Goal: Transaction & Acquisition: Purchase product/service

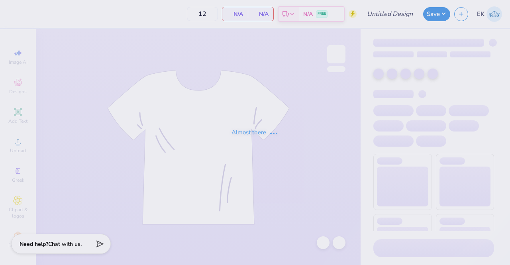
type input "Phi Mu - Islanders Social 3"
type input "24"
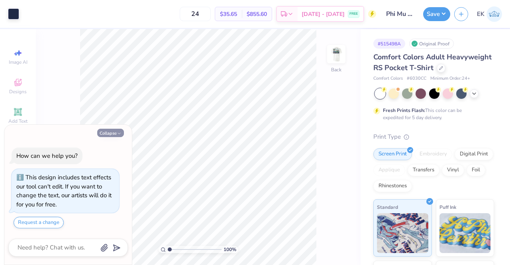
click at [112, 135] on button "Collapse" at bounding box center [110, 133] width 27 height 8
type textarea "x"
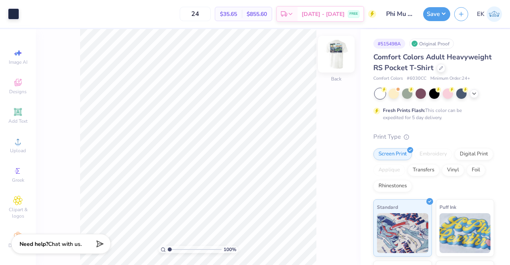
click at [336, 51] on img at bounding box center [336, 54] width 32 height 32
click at [45, 14] on div at bounding box center [42, 13] width 11 height 11
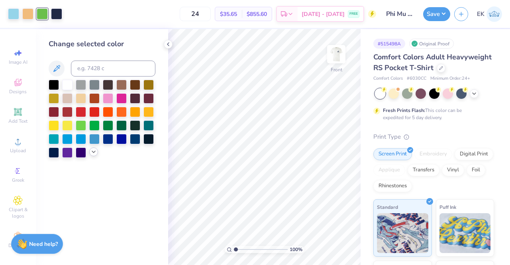
click at [92, 149] on div at bounding box center [93, 151] width 9 height 9
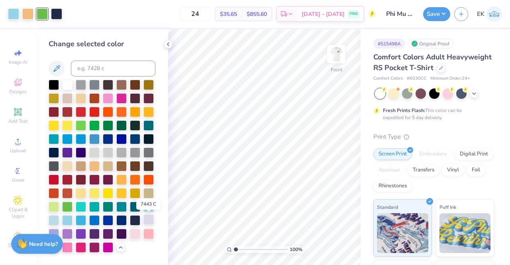
click at [150, 220] on div at bounding box center [148, 219] width 10 height 10
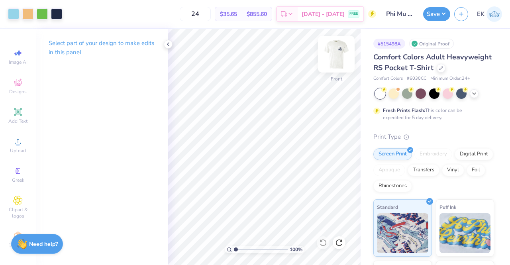
click at [333, 62] on img at bounding box center [336, 54] width 32 height 32
click at [337, 52] on img at bounding box center [336, 54] width 32 height 32
click at [237, 13] on span "$35.65" at bounding box center [228, 14] width 17 height 8
click at [211, 16] on input "24" at bounding box center [195, 14] width 31 height 14
type input "2"
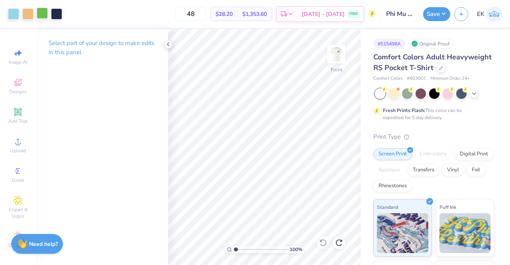
type input "48"
click at [45, 18] on div at bounding box center [42, 13] width 11 height 11
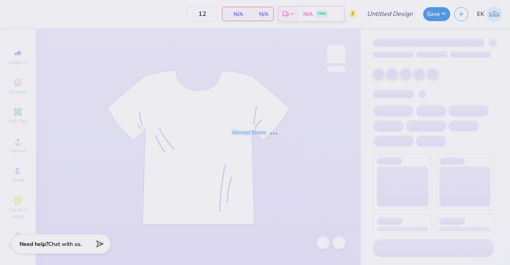
type input "Phi Mu - Islanders Social 3"
type input "24"
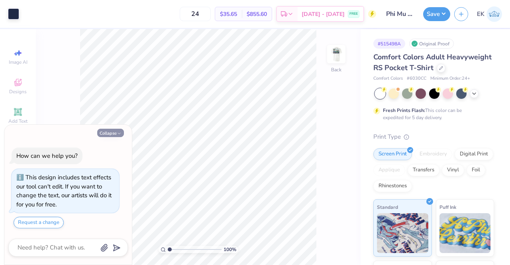
click at [115, 134] on button "Collapse" at bounding box center [110, 133] width 27 height 8
type textarea "x"
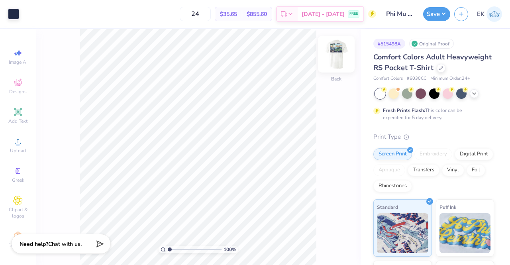
click at [343, 63] on img at bounding box center [336, 54] width 32 height 32
click at [44, 15] on div at bounding box center [42, 13] width 11 height 11
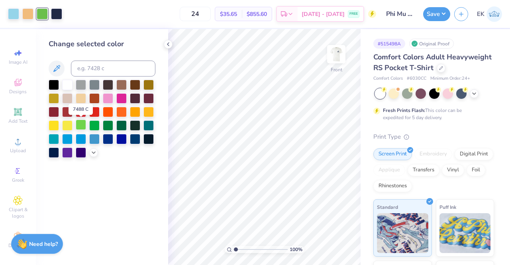
click at [81, 124] on div at bounding box center [81, 124] width 10 height 10
click at [108, 99] on div at bounding box center [108, 97] width 10 height 10
click at [131, 94] on div at bounding box center [135, 97] width 10 height 10
click at [116, 91] on div at bounding box center [102, 119] width 107 height 78
click at [71, 84] on div at bounding box center [67, 84] width 10 height 10
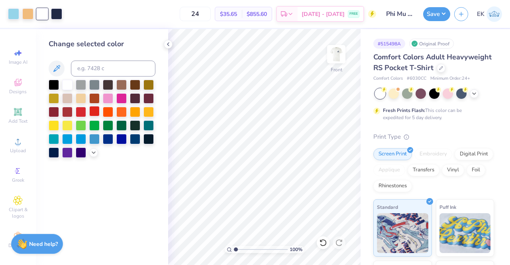
click at [99, 116] on div at bounding box center [94, 111] width 10 height 10
click at [78, 113] on div at bounding box center [81, 111] width 10 height 10
click at [67, 135] on div at bounding box center [67, 138] width 10 height 10
click at [91, 137] on div at bounding box center [94, 138] width 10 height 10
click at [169, 44] on icon at bounding box center [168, 44] width 6 height 6
